Goal: Task Accomplishment & Management: Use online tool/utility

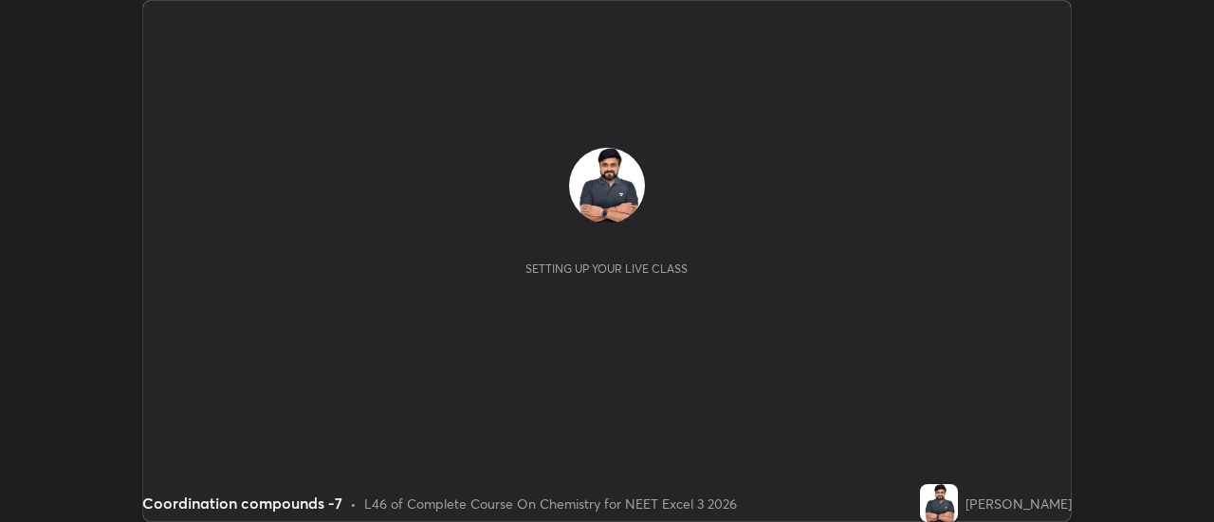
scroll to position [522, 1213]
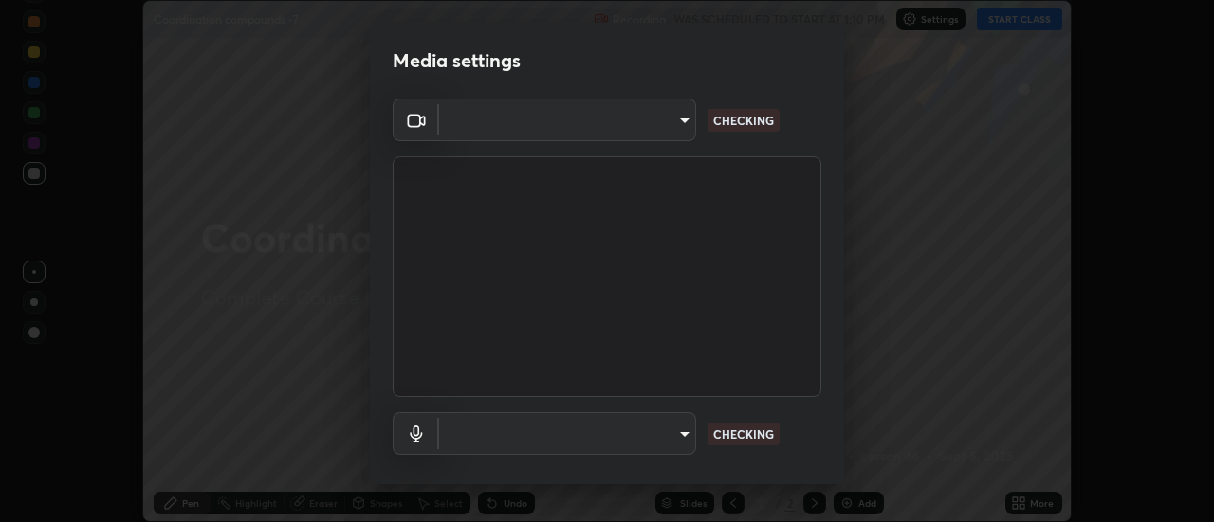
type input "cf8053163bb2f7d6ecf3d6bd7b4235d237b850a42bc303a0614f26eb784a67d0"
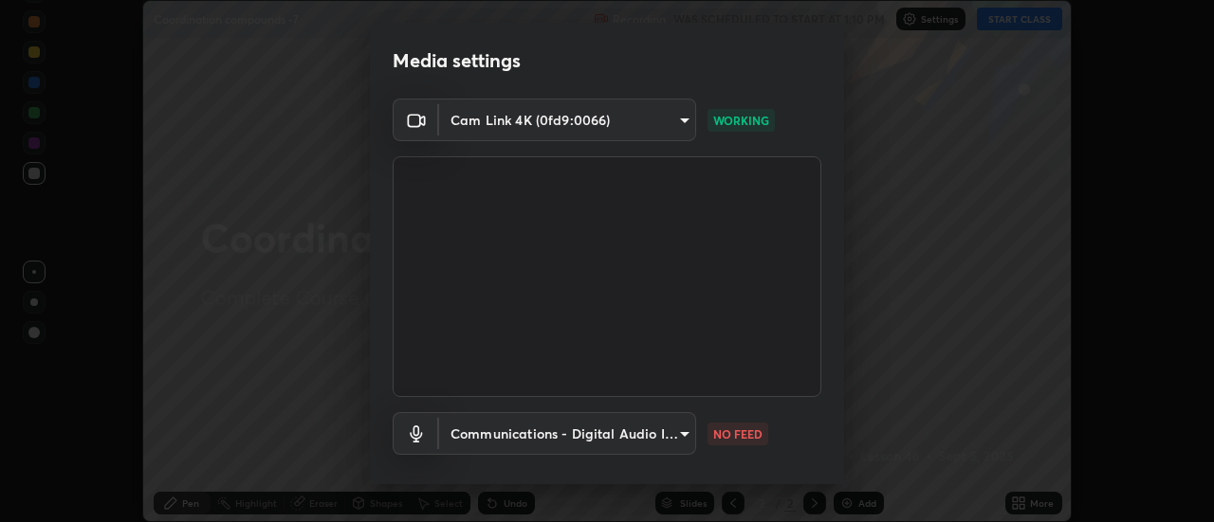
click at [663, 426] on body "Erase all Coordination compounds -7 Recording WAS SCHEDULED TO START AT 1:10 PM…" at bounding box center [607, 261] width 1214 height 522
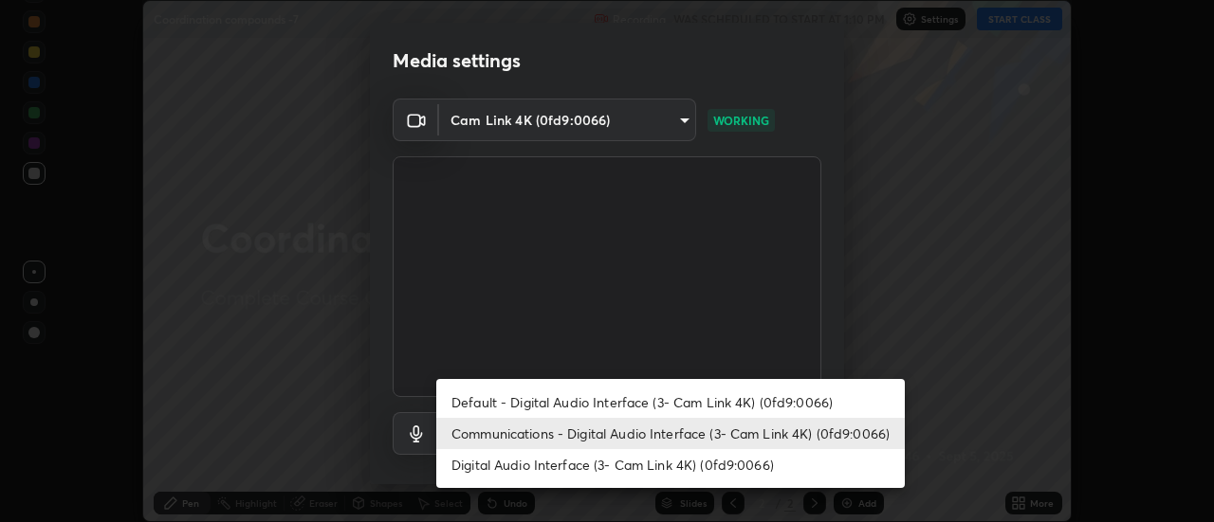
click at [644, 406] on li "Default - Digital Audio Interface (3- Cam Link 4K) (0fd9:0066)" at bounding box center [670, 402] width 468 height 31
type input "default"
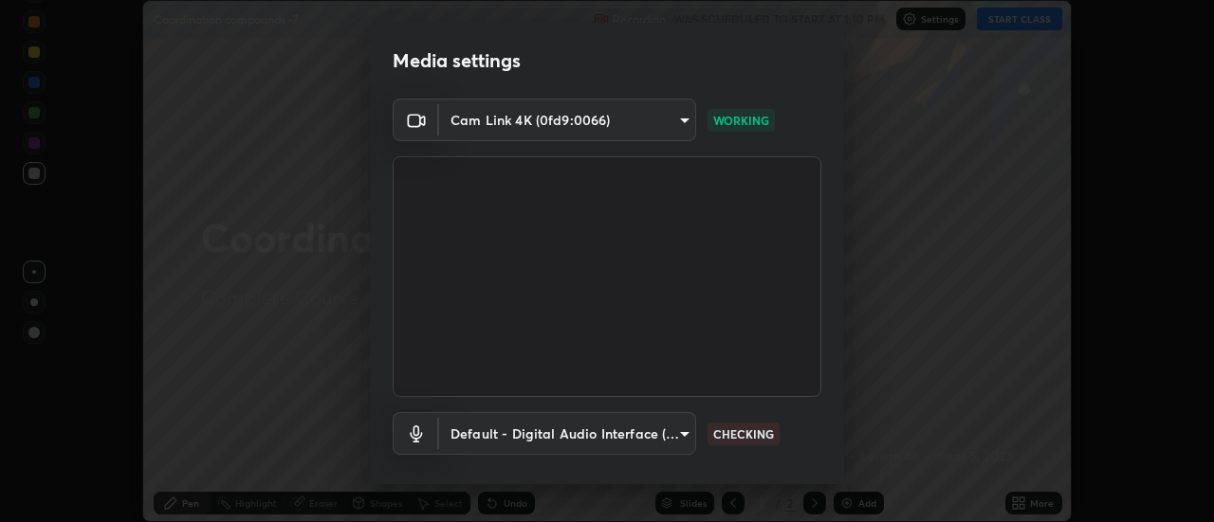
scroll to position [100, 0]
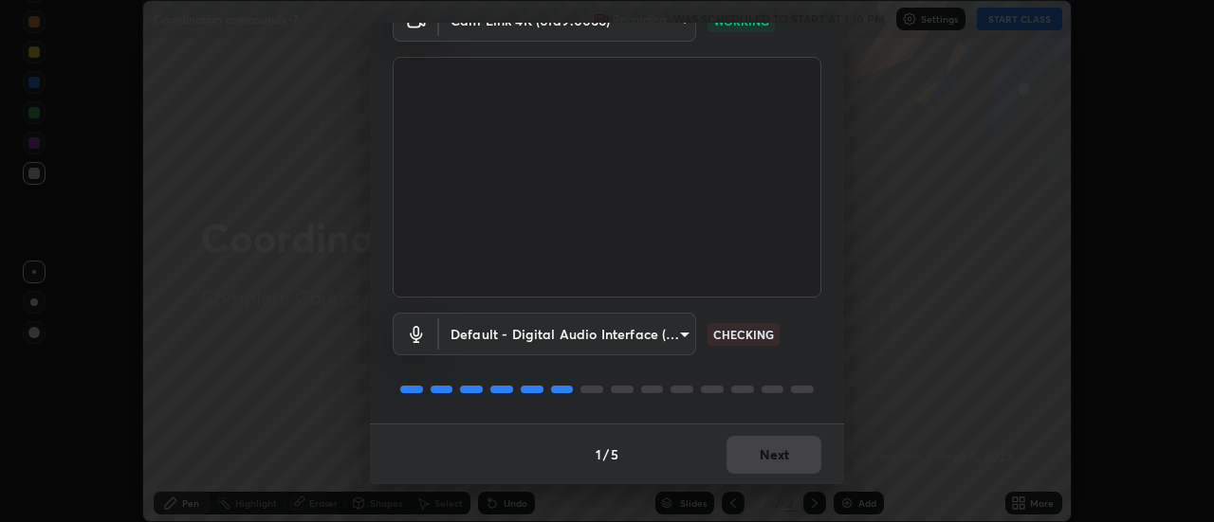
click at [772, 454] on div "1 / 5 Next" at bounding box center [607, 454] width 474 height 61
click at [775, 457] on div "1 / 5 Next" at bounding box center [607, 454] width 474 height 61
click at [777, 457] on div "1 / 5 Next" at bounding box center [607, 454] width 474 height 61
click at [778, 458] on div "1 / 5 Next" at bounding box center [607, 454] width 474 height 61
click at [781, 457] on div "1 / 5 Next" at bounding box center [607, 454] width 474 height 61
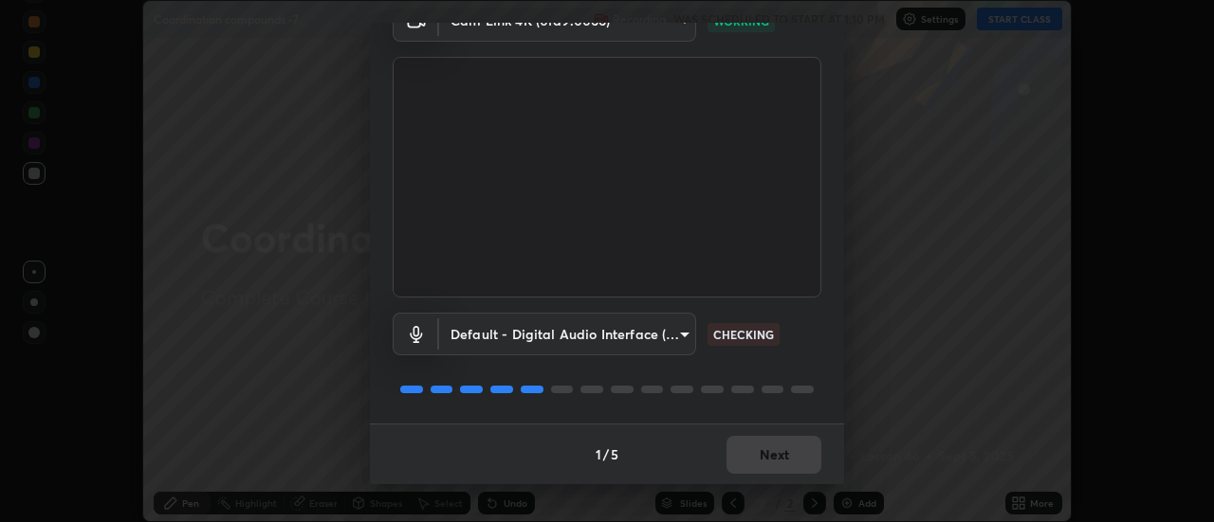
click at [782, 460] on div "1 / 5 Next" at bounding box center [607, 454] width 474 height 61
click at [783, 458] on div "1 / 5 Next" at bounding box center [607, 454] width 474 height 61
click at [784, 458] on div "1 / 5 Next" at bounding box center [607, 454] width 474 height 61
click at [783, 459] on button "Next" at bounding box center [773, 455] width 95 height 38
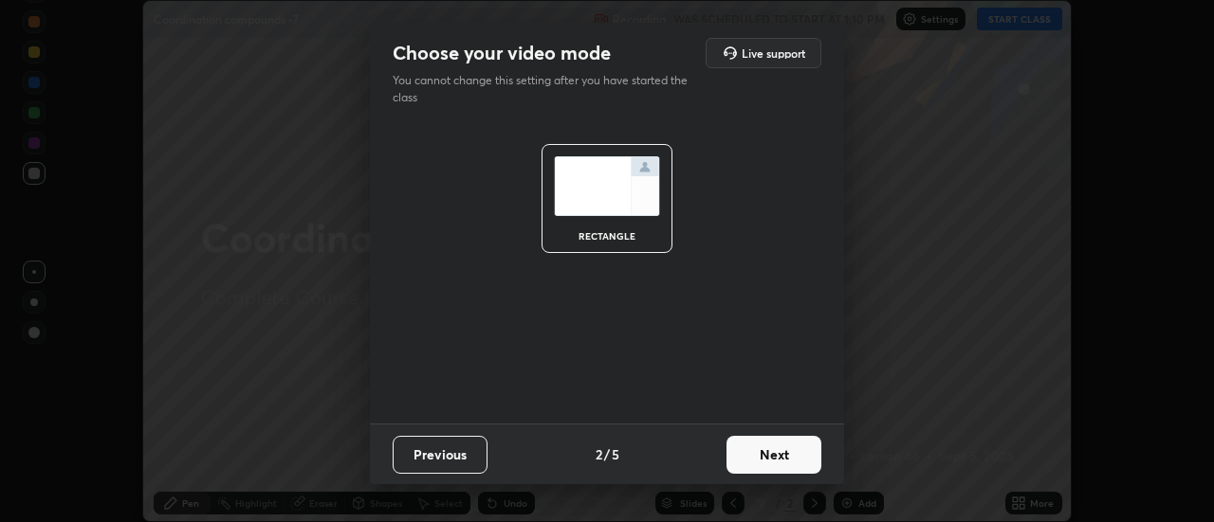
scroll to position [0, 0]
click at [785, 459] on button "Next" at bounding box center [773, 455] width 95 height 38
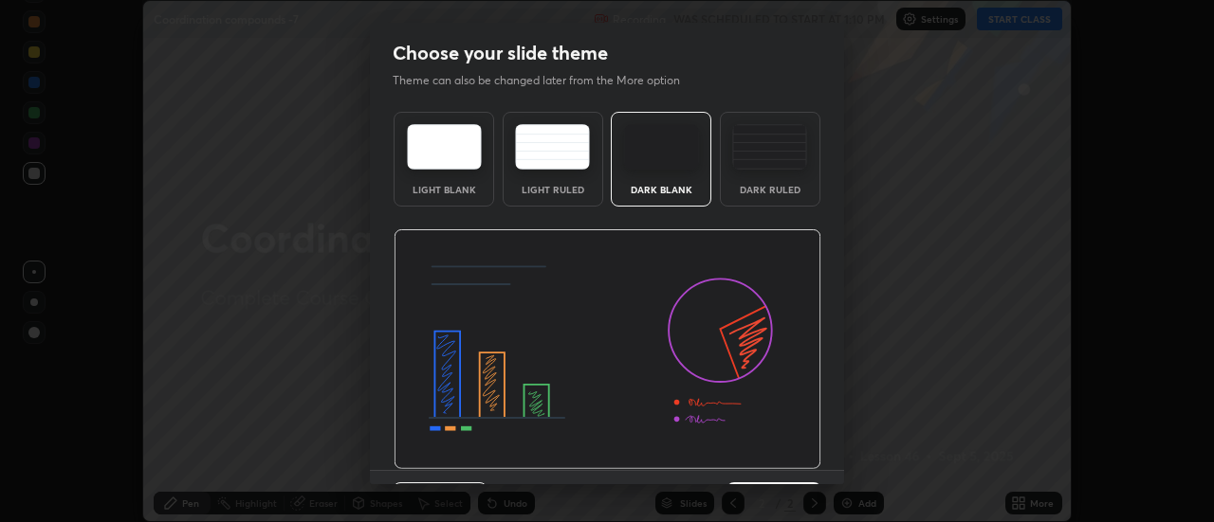
click at [786, 456] on img at bounding box center [607, 349] width 428 height 241
click at [787, 458] on img at bounding box center [607, 349] width 428 height 241
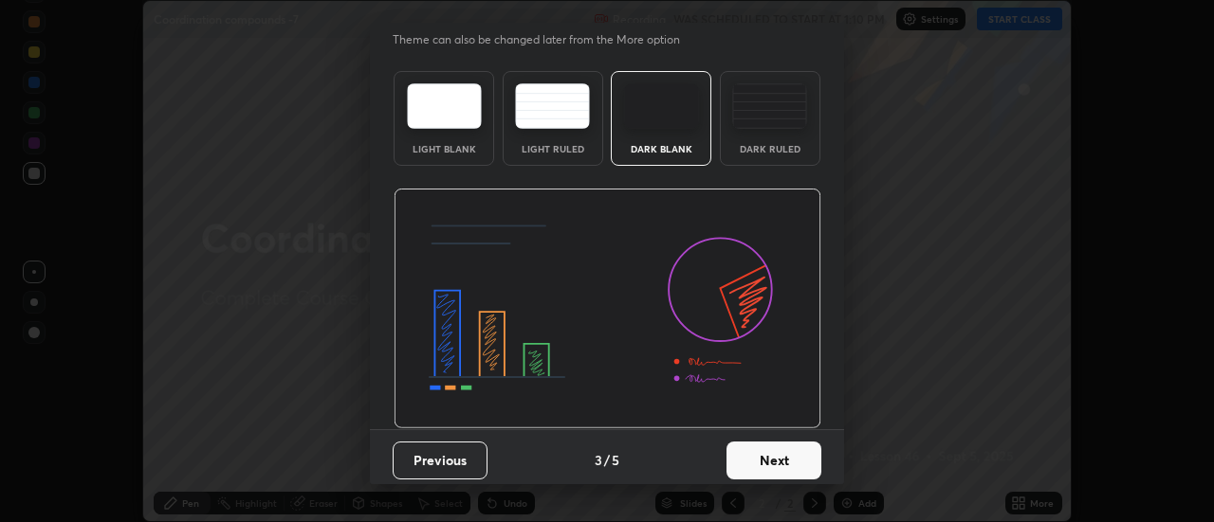
scroll to position [46, 0]
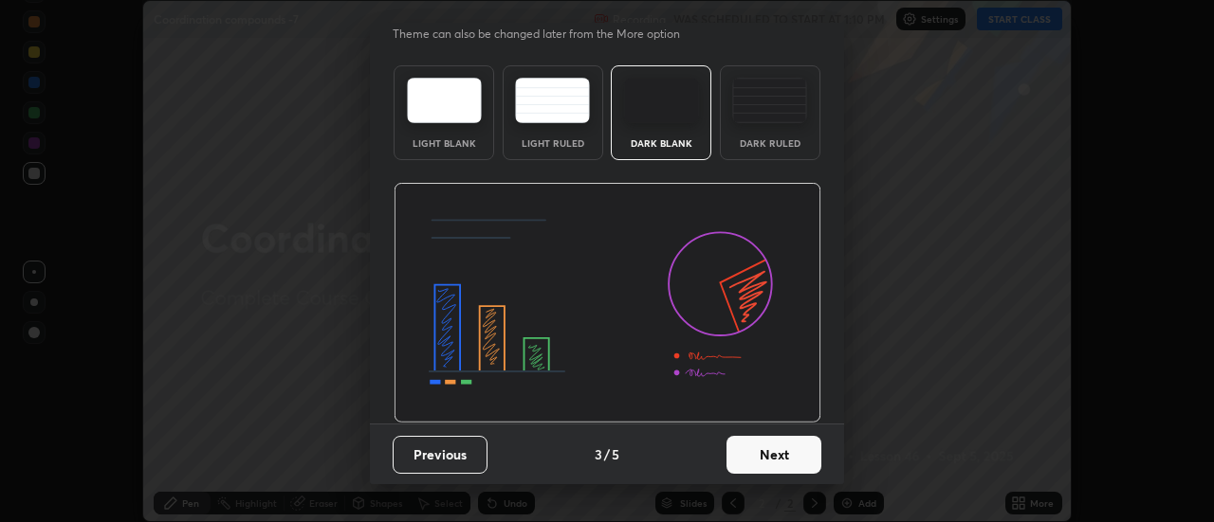
click at [776, 447] on button "Next" at bounding box center [773, 455] width 95 height 38
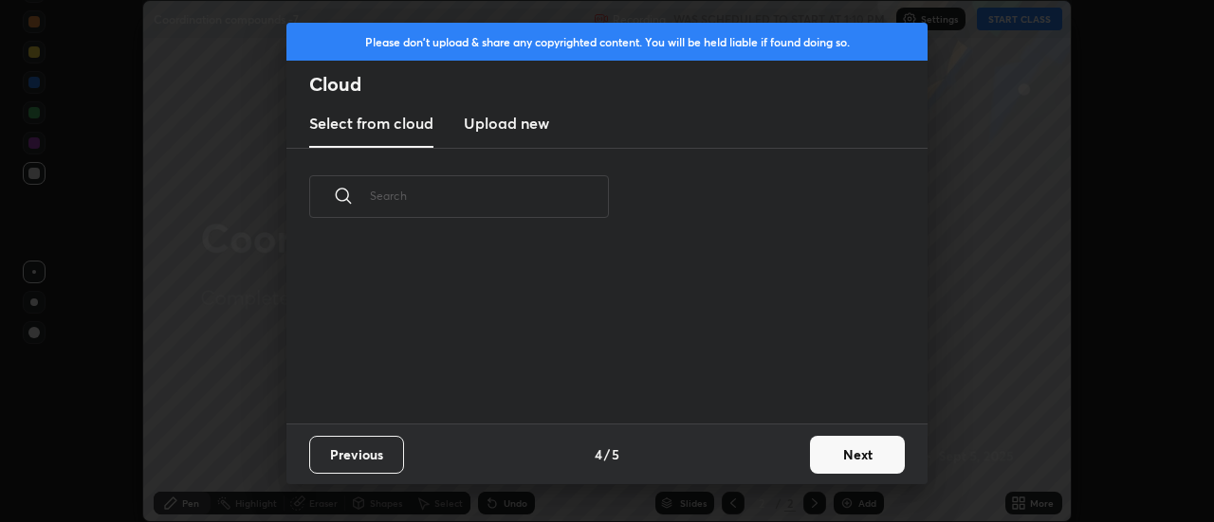
scroll to position [7, 10]
click at [826, 463] on button "Next" at bounding box center [857, 455] width 95 height 38
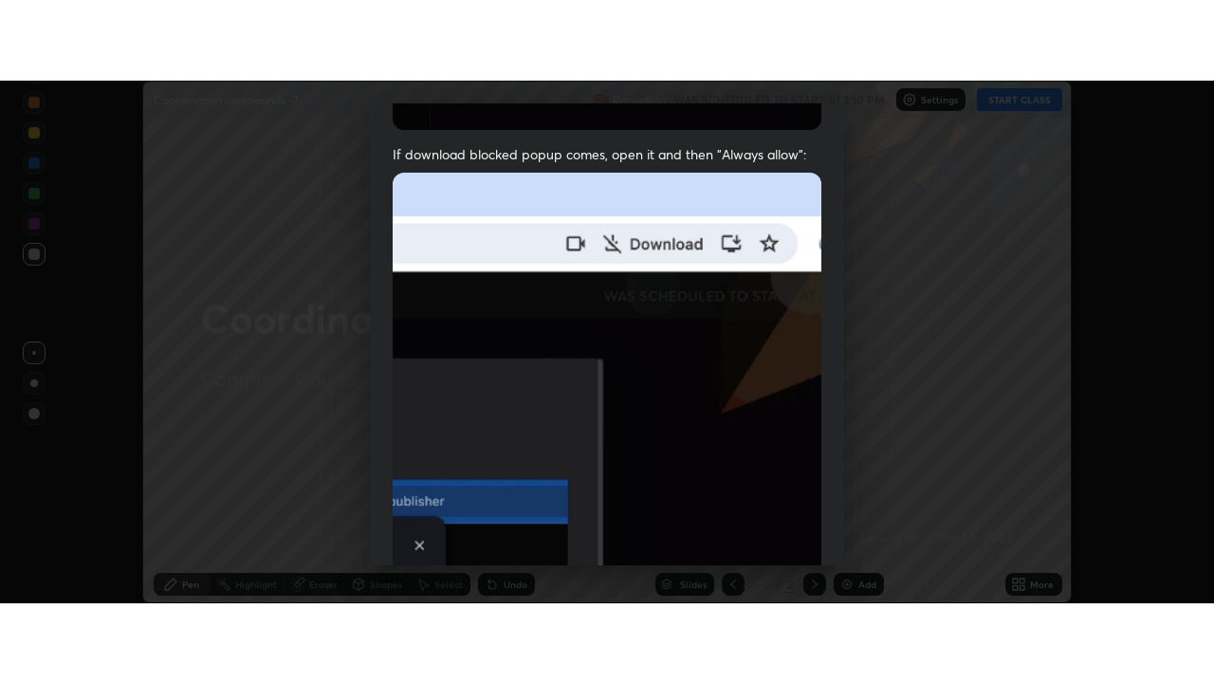
scroll to position [486, 0]
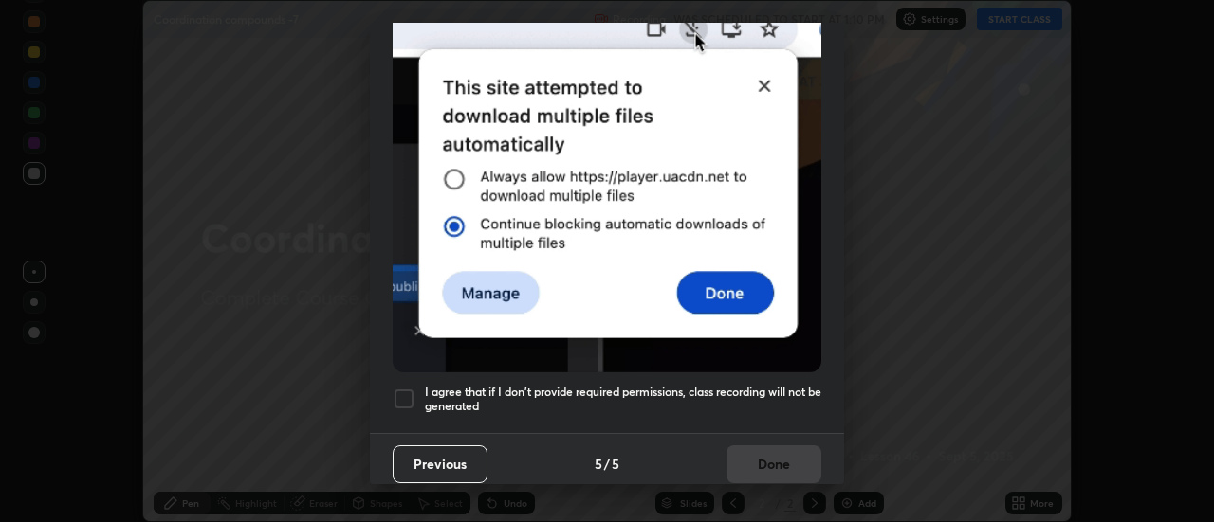
click at [403, 388] on div at bounding box center [404, 399] width 23 height 23
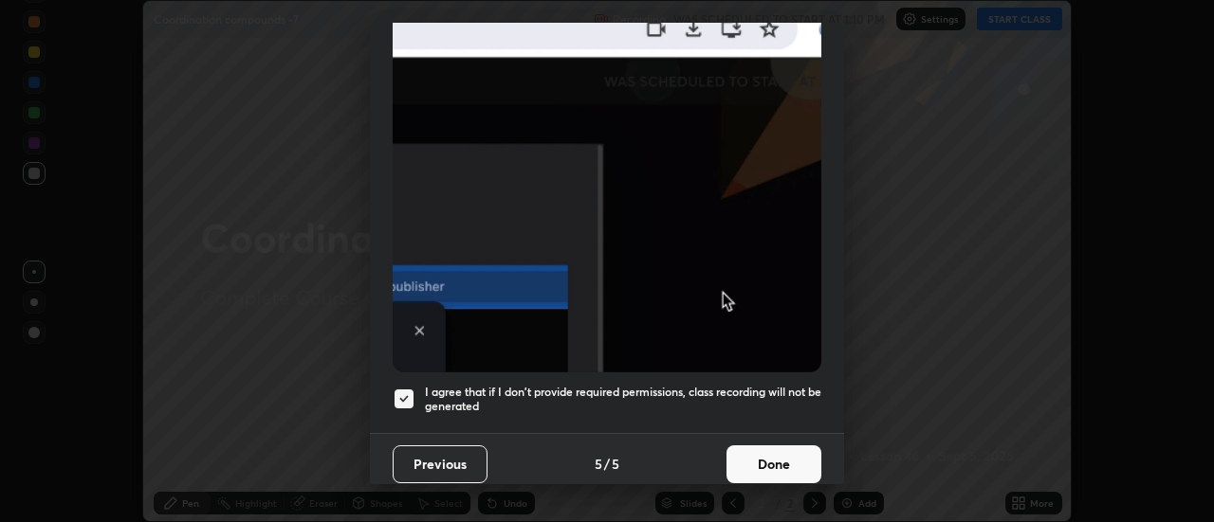
click at [768, 454] on button "Done" at bounding box center [773, 465] width 95 height 38
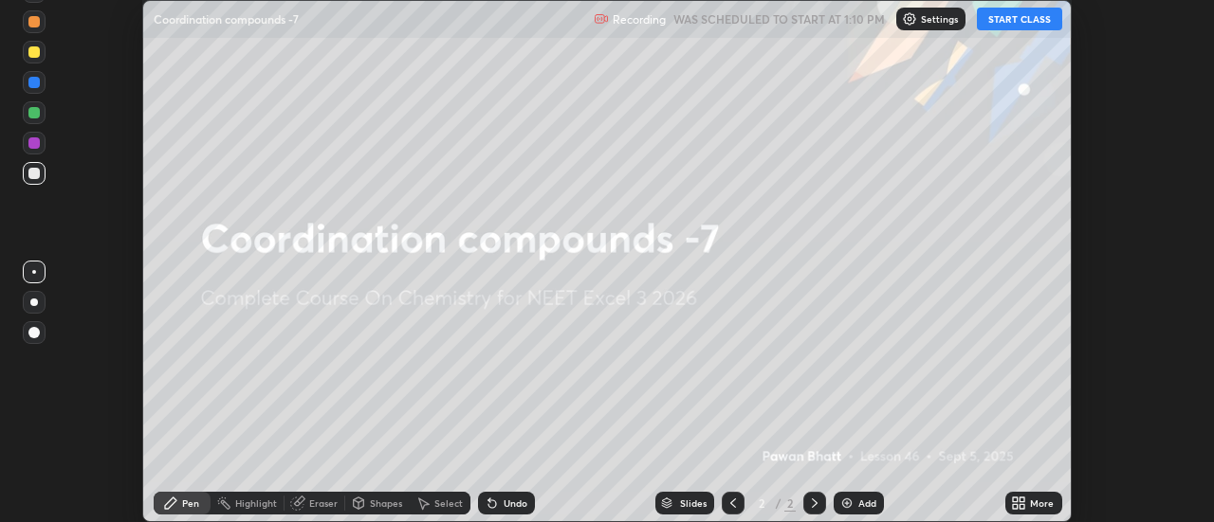
click at [1015, 17] on button "START CLASS" at bounding box center [1019, 19] width 85 height 23
click at [1014, 21] on button "START CLASS" at bounding box center [1019, 19] width 85 height 23
click at [1021, 496] on icon at bounding box center [1018, 503] width 15 height 15
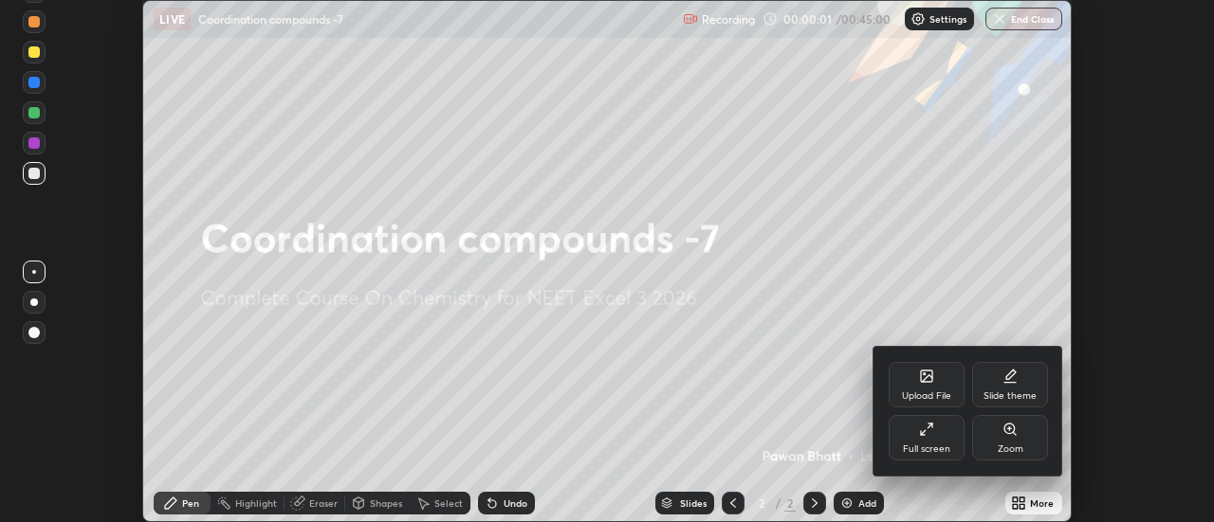
click at [905, 442] on div "Full screen" at bounding box center [926, 438] width 76 height 46
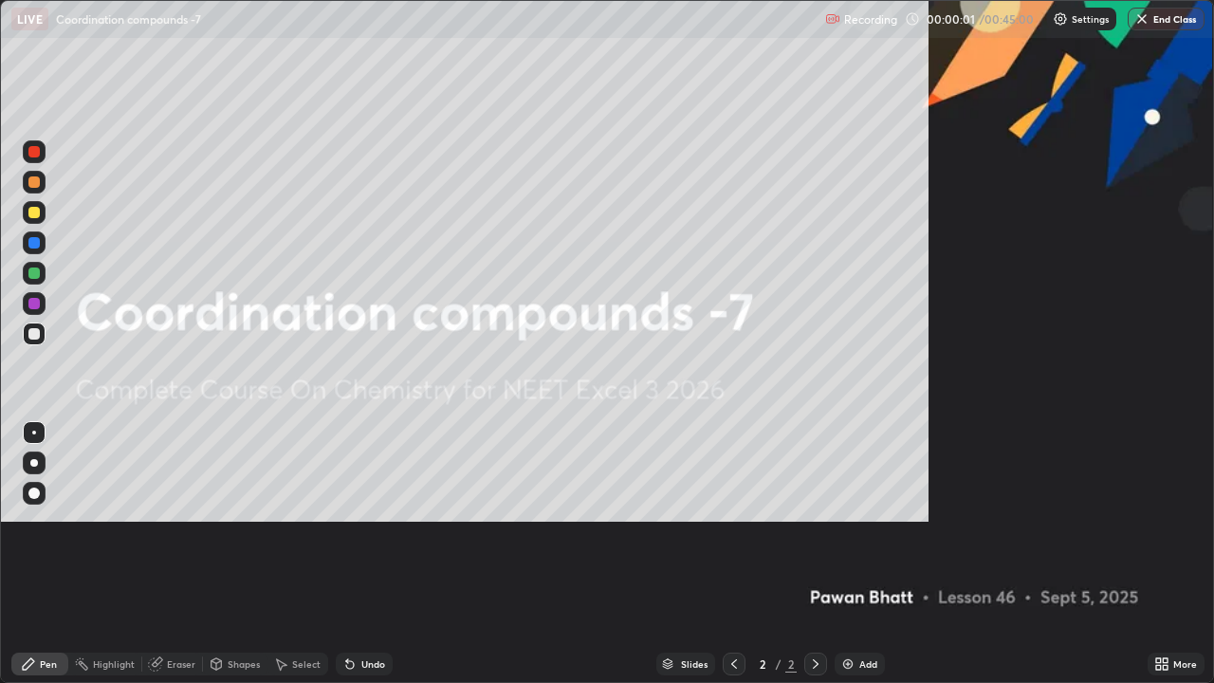
scroll to position [683, 1214]
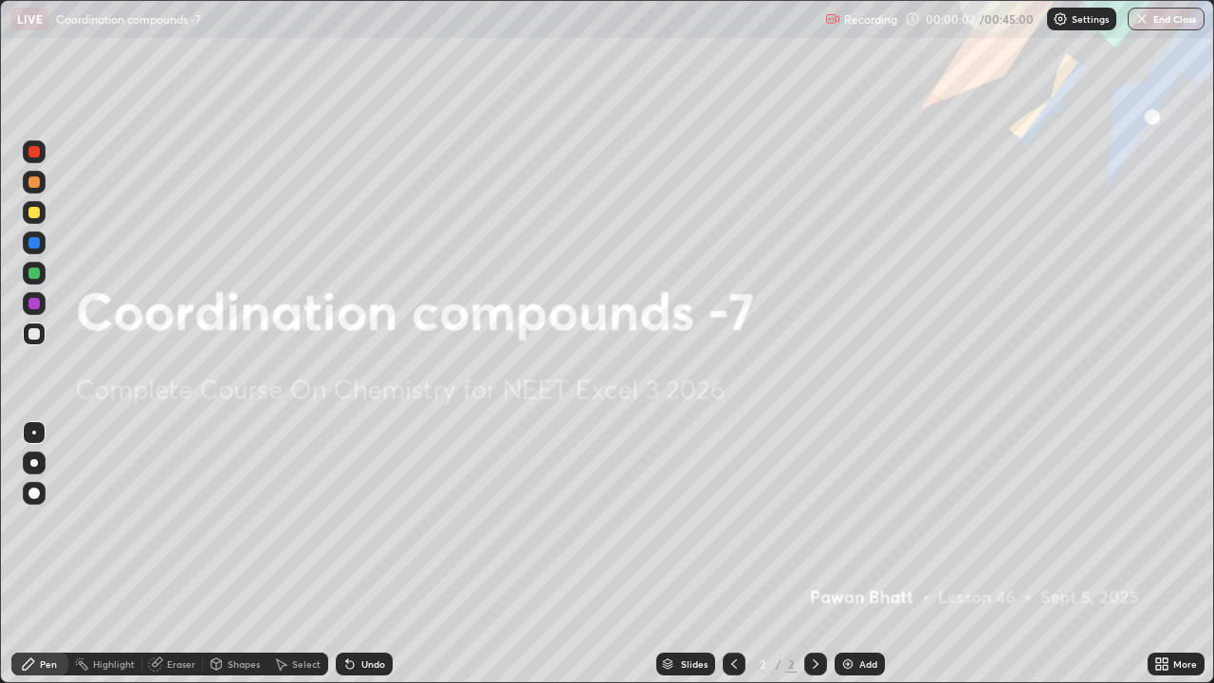
click at [853, 521] on img at bounding box center [847, 663] width 15 height 15
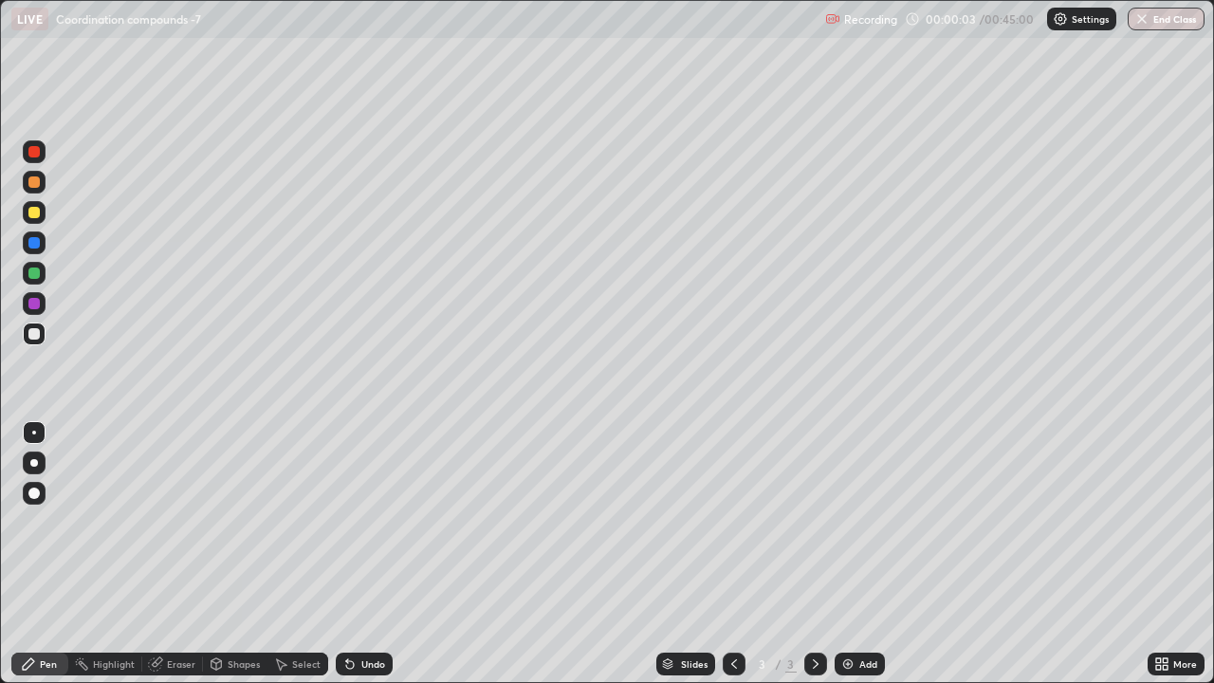
click at [27, 453] on div at bounding box center [34, 462] width 23 height 23
click at [35, 205] on div at bounding box center [34, 212] width 23 height 23
click at [865, 521] on div "Add" at bounding box center [868, 663] width 18 height 9
click at [355, 521] on div "Undo" at bounding box center [364, 663] width 57 height 23
click at [361, 521] on div "Undo" at bounding box center [373, 663] width 24 height 9
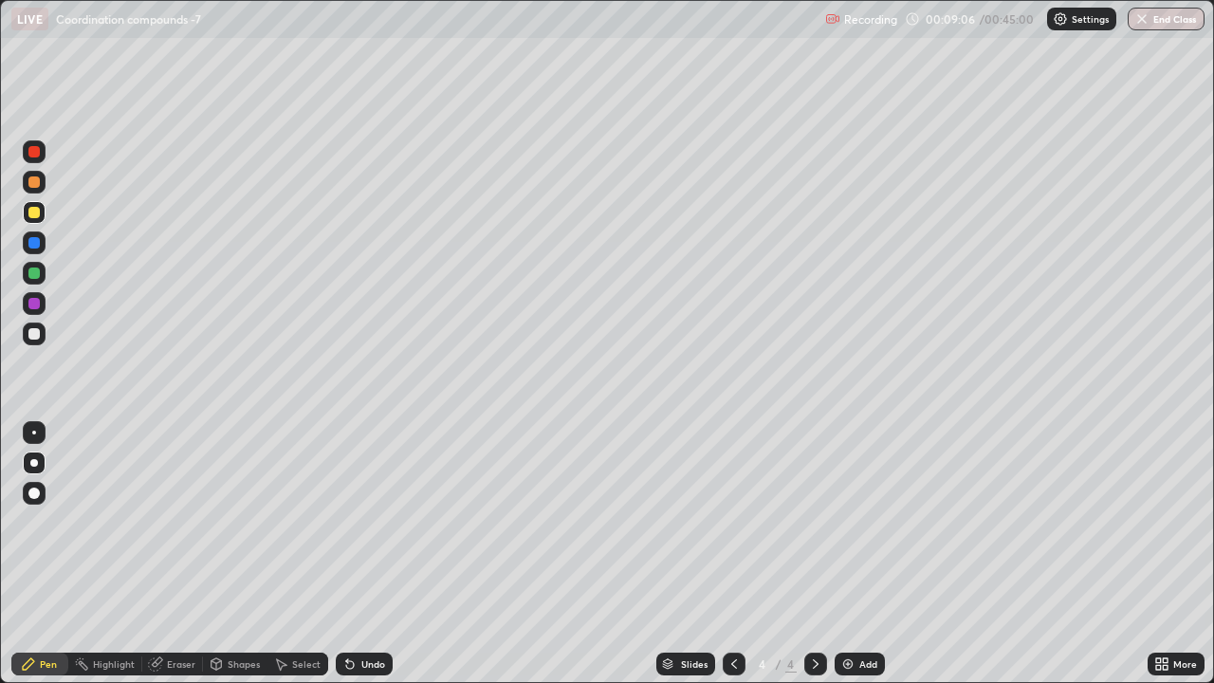
click at [861, 521] on div "Add" at bounding box center [859, 663] width 50 height 23
click at [862, 521] on div "Add" at bounding box center [868, 663] width 18 height 9
click at [361, 521] on div "Undo" at bounding box center [373, 663] width 24 height 9
click at [363, 521] on div "Undo" at bounding box center [364, 663] width 57 height 23
click at [37, 272] on div at bounding box center [33, 272] width 11 height 11
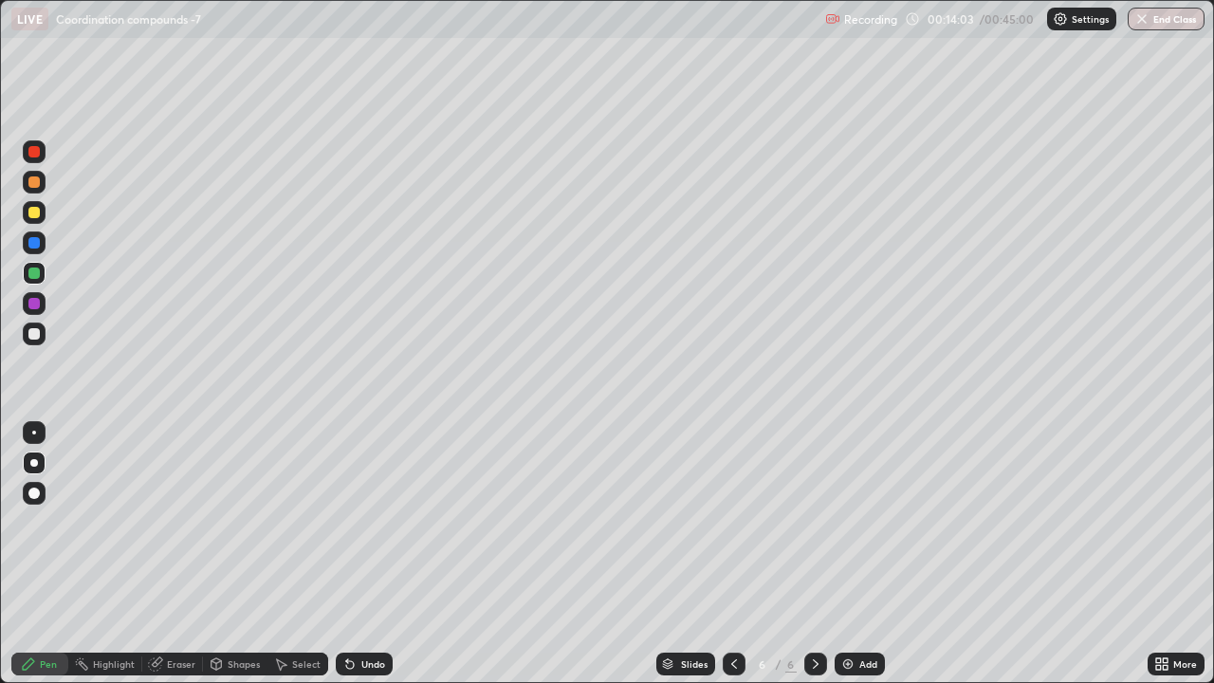
click at [233, 521] on div "Shapes" at bounding box center [244, 663] width 32 height 9
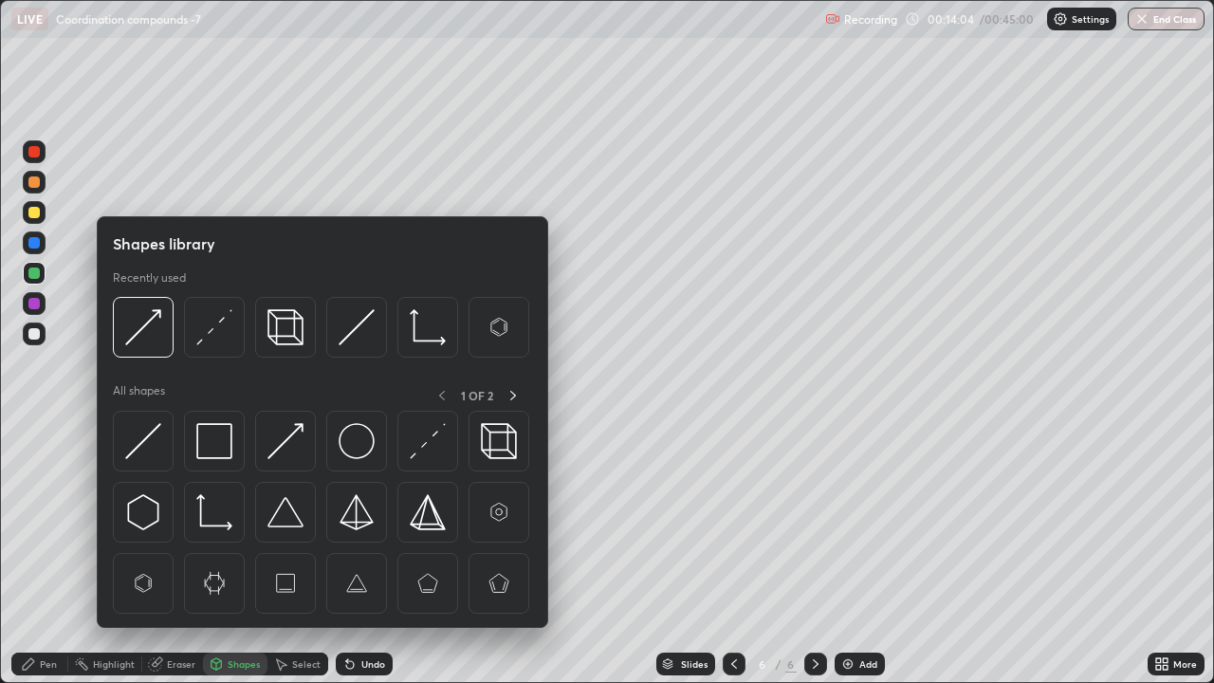
click at [225, 331] on img at bounding box center [214, 327] width 36 height 36
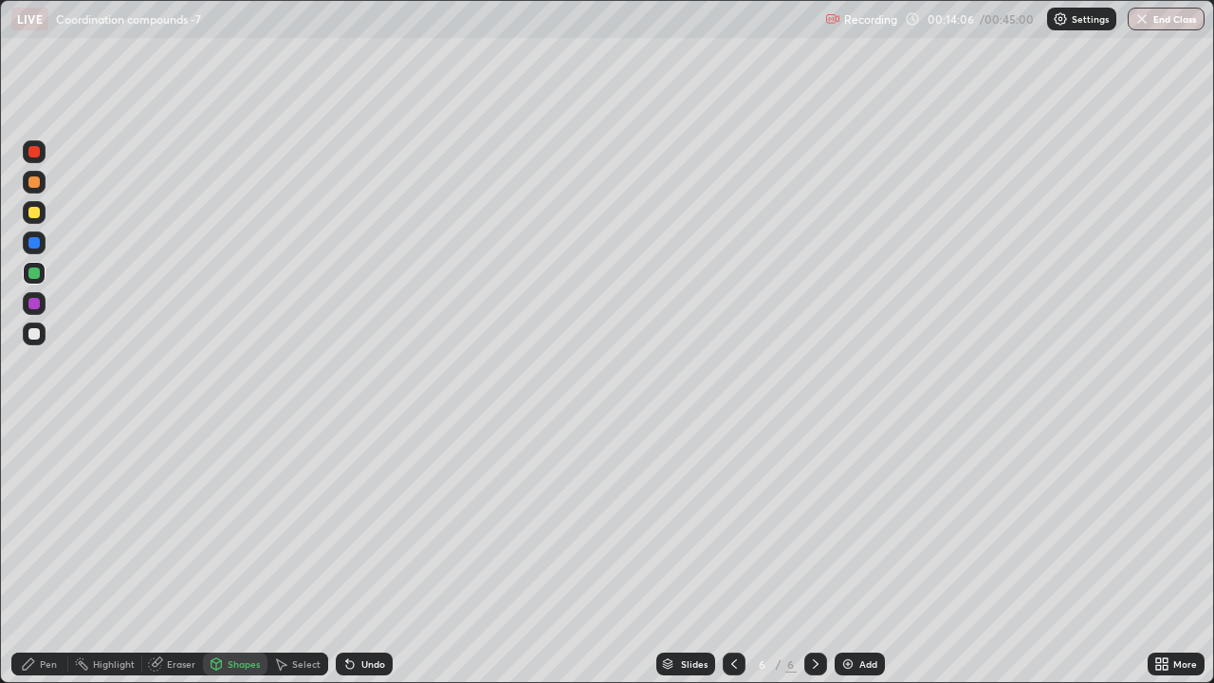
click at [34, 182] on div at bounding box center [33, 181] width 11 height 11
click at [244, 521] on div "Shapes" at bounding box center [244, 663] width 32 height 9
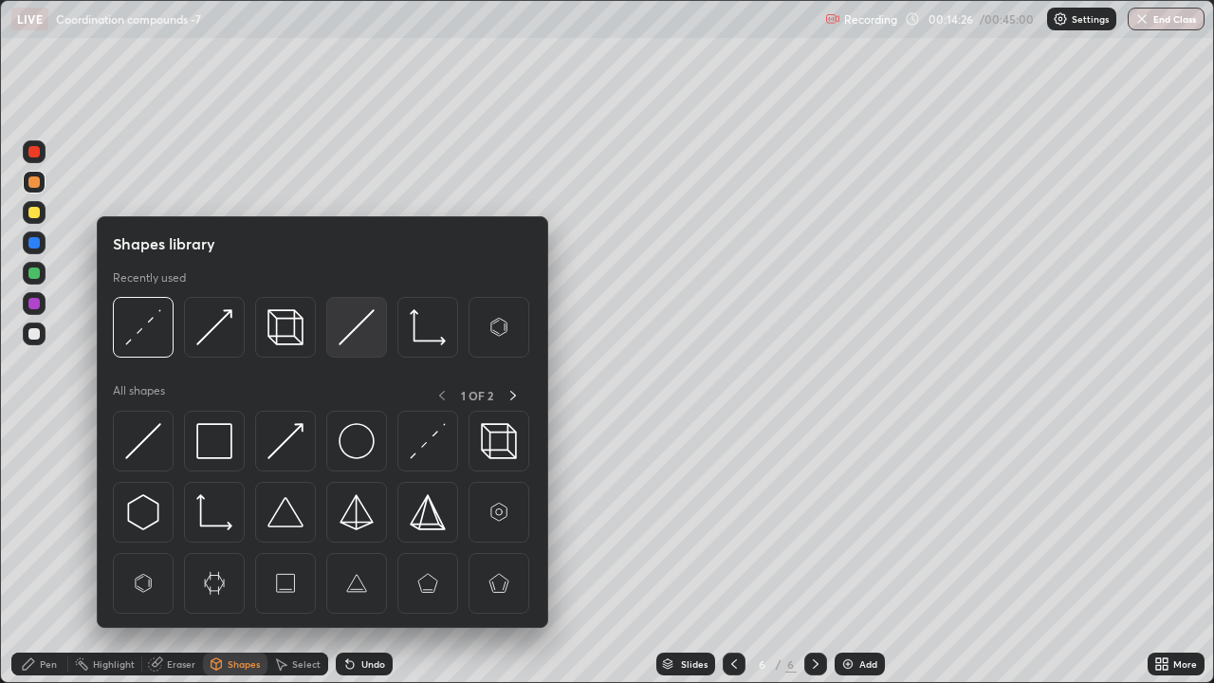
click at [343, 328] on img at bounding box center [356, 327] width 36 height 36
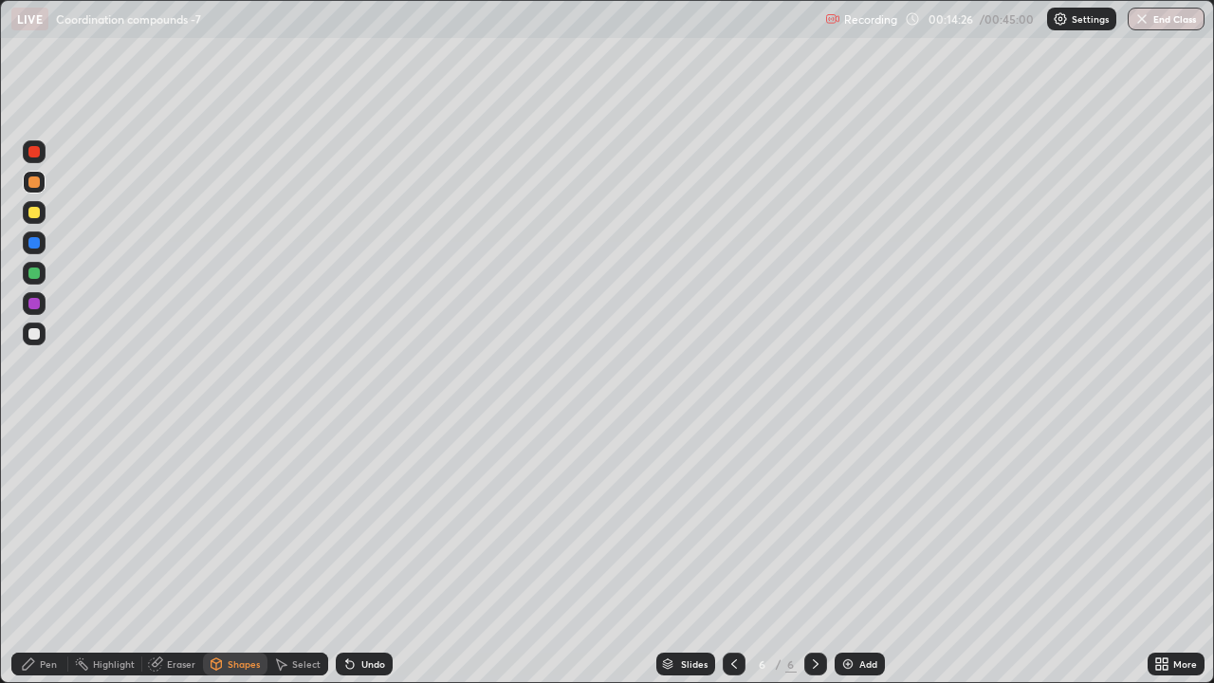
click at [34, 335] on div at bounding box center [33, 333] width 11 height 11
click at [34, 153] on div at bounding box center [33, 151] width 11 height 11
click at [51, 521] on div "Pen" at bounding box center [48, 663] width 17 height 9
click at [35, 334] on div at bounding box center [33, 333] width 11 height 11
click at [732, 521] on icon at bounding box center [733, 663] width 15 height 15
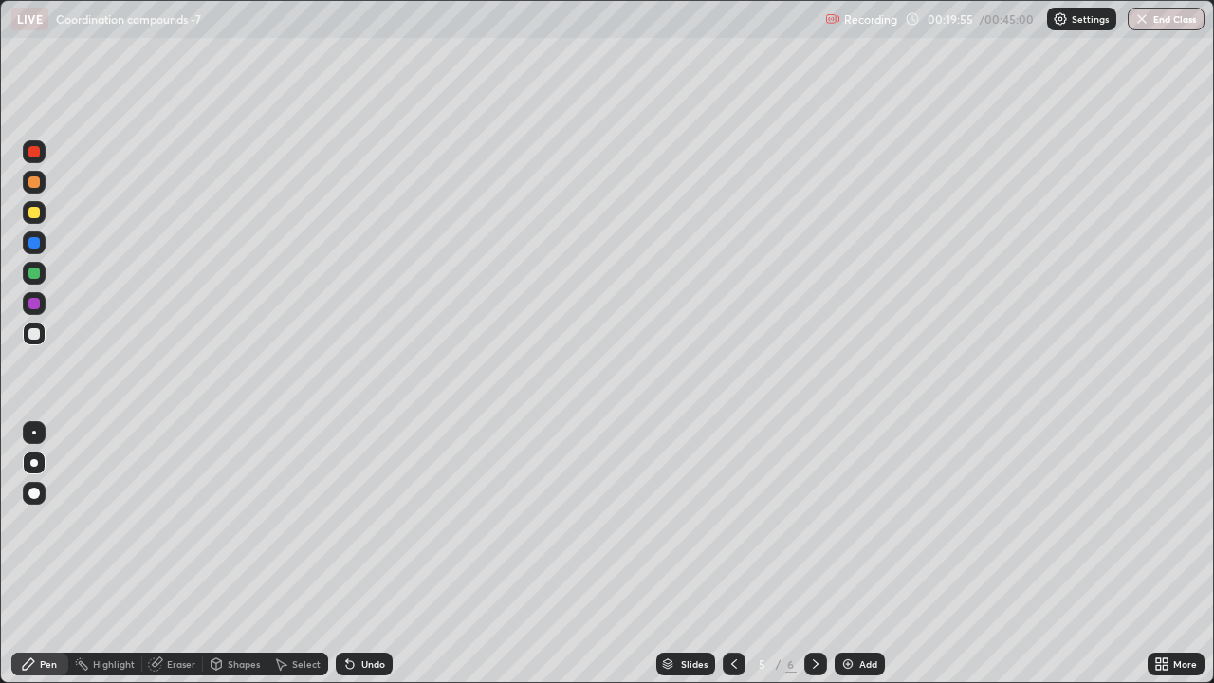
click at [732, 521] on icon at bounding box center [733, 663] width 15 height 15
click at [729, 521] on icon at bounding box center [733, 663] width 15 height 15
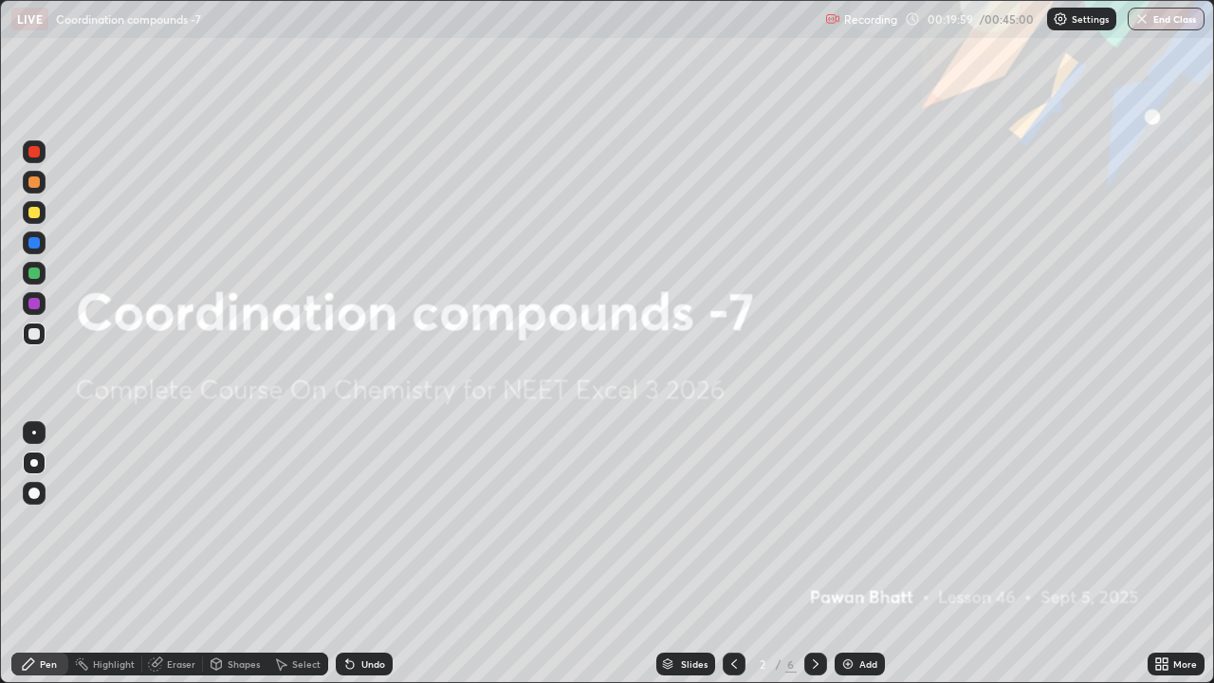
click at [813, 521] on icon at bounding box center [815, 663] width 15 height 15
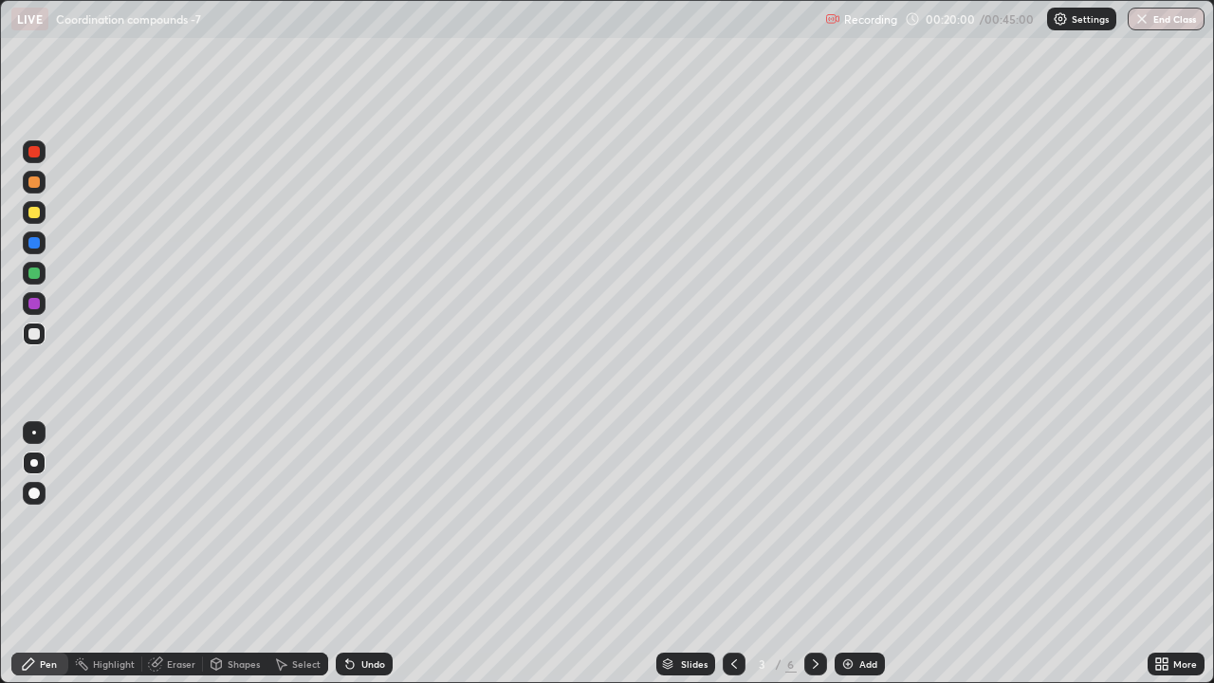
click at [813, 521] on icon at bounding box center [815, 663] width 15 height 15
click at [808, 521] on icon at bounding box center [815, 663] width 15 height 15
click at [813, 521] on icon at bounding box center [815, 663] width 15 height 15
click at [361, 521] on div "Undo" at bounding box center [373, 663] width 24 height 9
click at [355, 521] on div "Undo" at bounding box center [364, 663] width 57 height 23
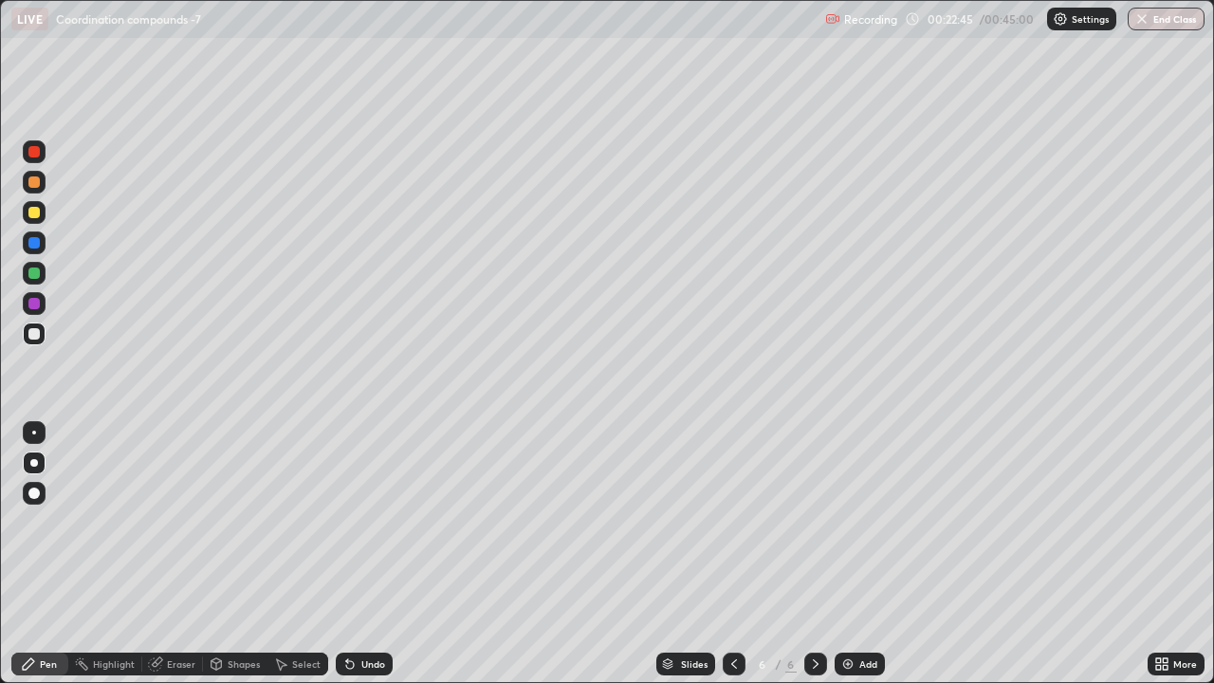
click at [43, 210] on div at bounding box center [34, 212] width 23 height 23
click at [859, 521] on div "Add" at bounding box center [868, 663] width 18 height 9
click at [731, 521] on icon at bounding box center [733, 663] width 15 height 15
click at [814, 521] on icon at bounding box center [816, 663] width 6 height 9
click at [369, 521] on div "Undo" at bounding box center [373, 663] width 24 height 9
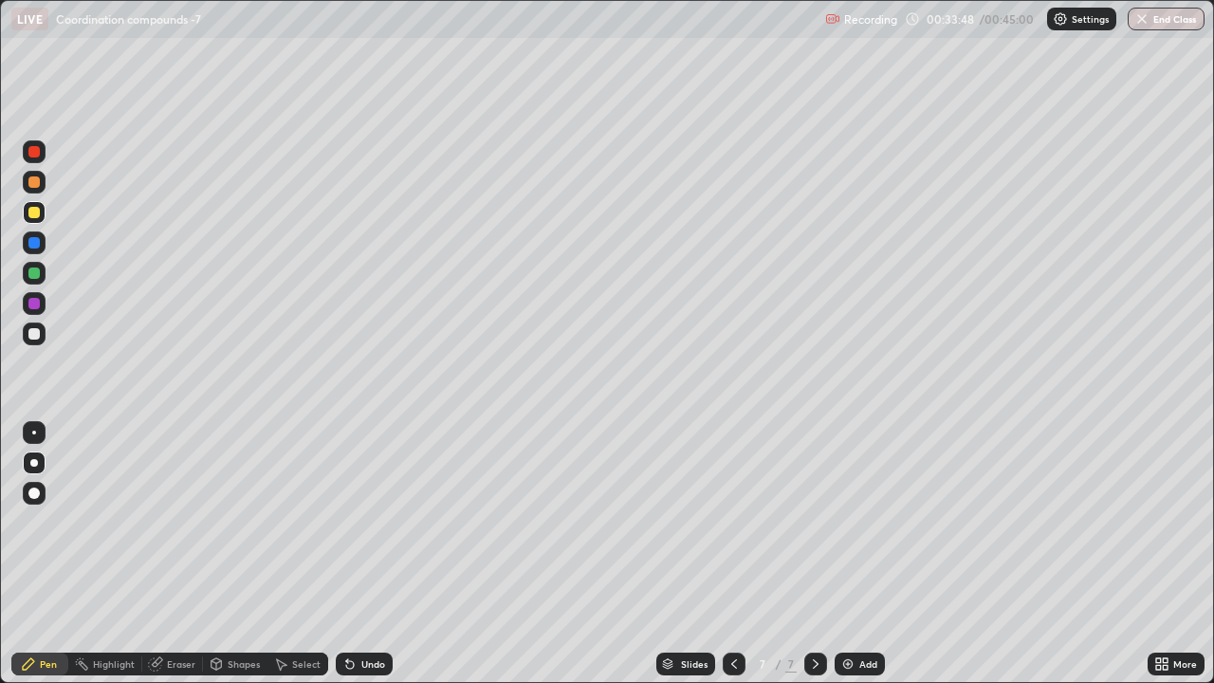
click at [357, 521] on div "Undo" at bounding box center [364, 663] width 57 height 23
click at [361, 521] on div "Undo" at bounding box center [373, 663] width 24 height 9
click at [861, 521] on div "Add" at bounding box center [868, 663] width 18 height 9
click at [1156, 11] on button "End Class" at bounding box center [1166, 19] width 75 height 23
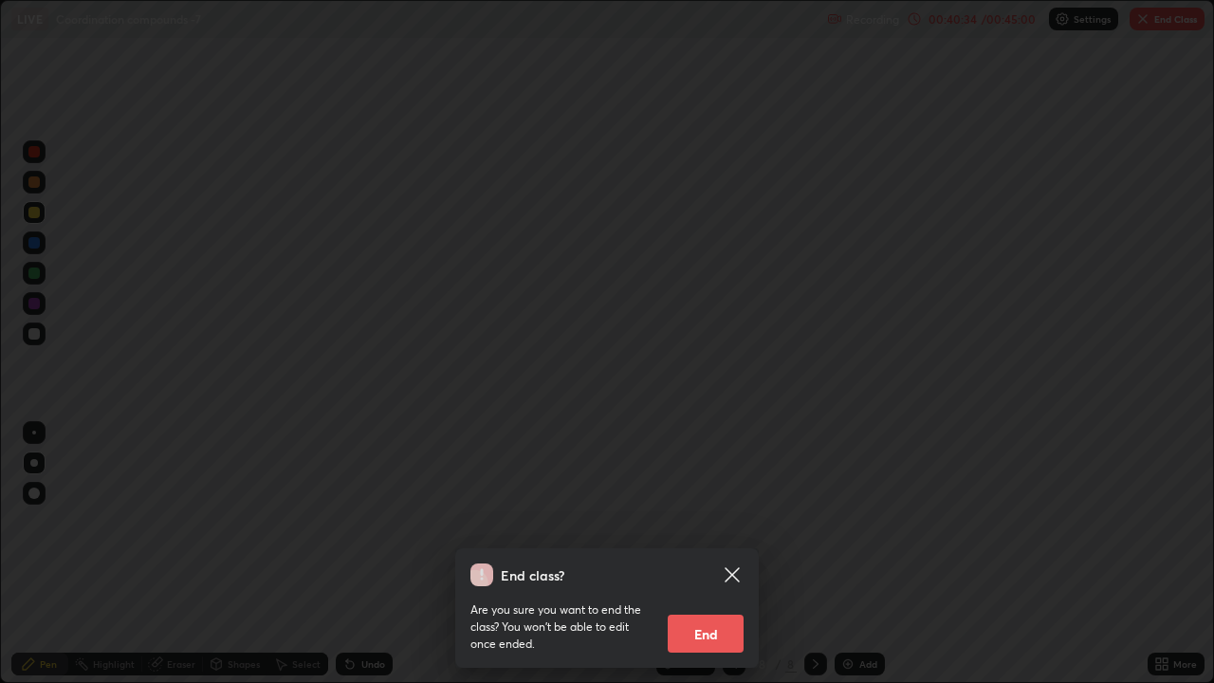
click at [718, 521] on button "End" at bounding box center [705, 633] width 76 height 38
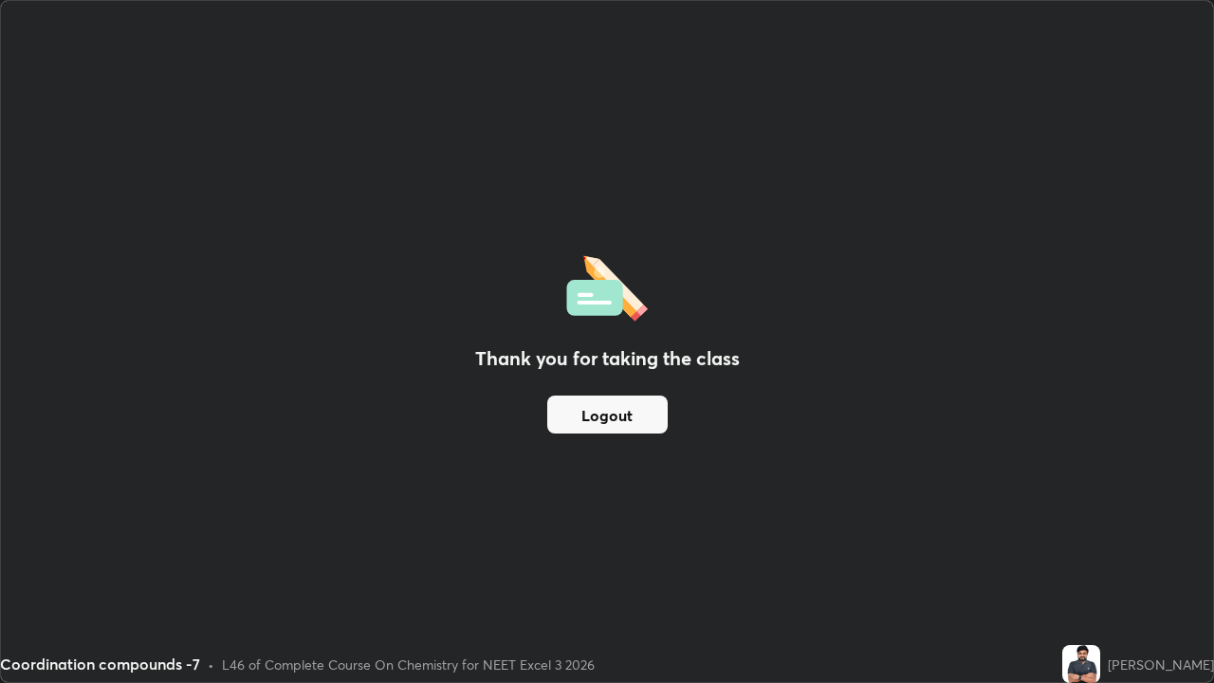
click at [710, 521] on div "Thank you for taking the class Logout" at bounding box center [607, 341] width 1212 height 681
click at [630, 408] on button "Logout" at bounding box center [607, 414] width 120 height 38
